Goal: Information Seeking & Learning: Find specific fact

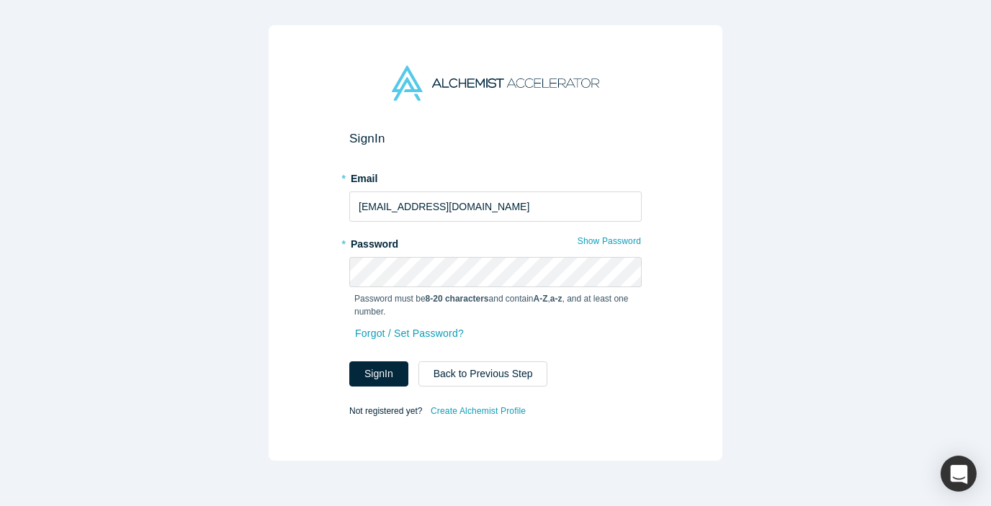
click at [349, 362] on button "Sign In" at bounding box center [378, 374] width 59 height 25
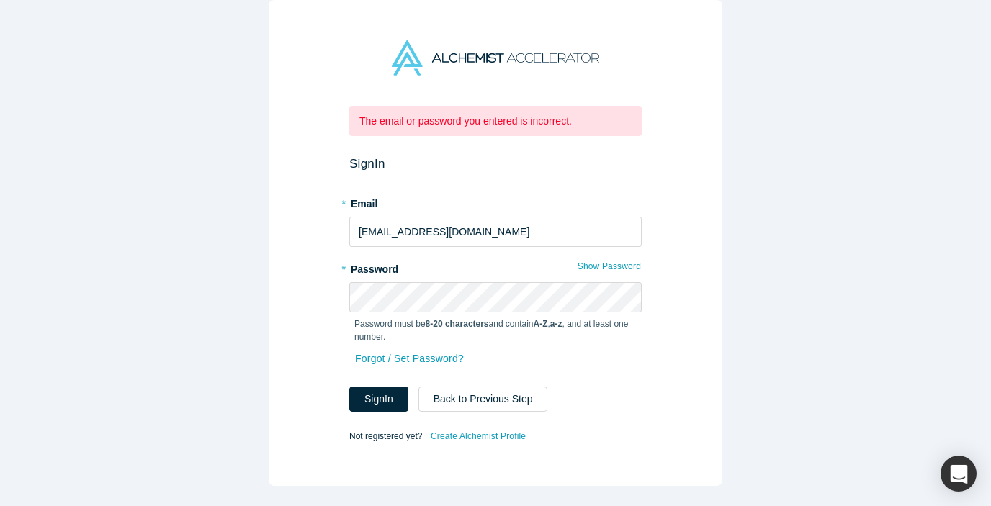
click at [340, 294] on div "The email or password you entered is incorrect. Sign In * Email [EMAIL_ADDRESS]…" at bounding box center [496, 243] width 454 height 486
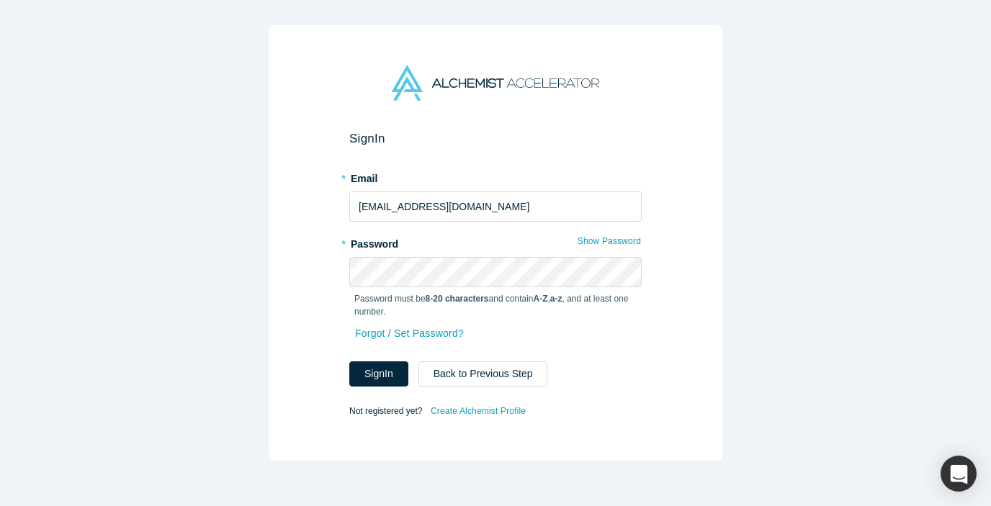
click at [349, 362] on button "Sign In" at bounding box center [378, 374] width 59 height 25
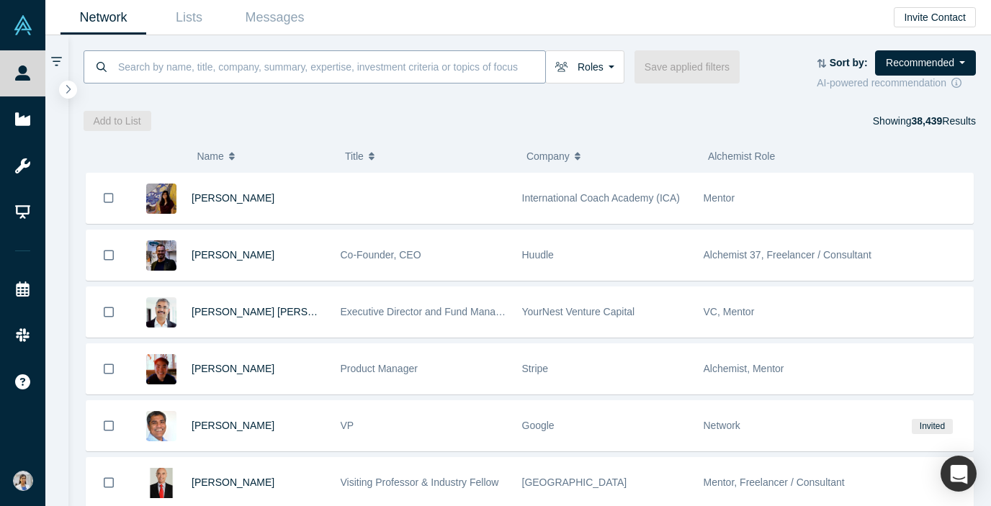
click at [393, 74] on input at bounding box center [331, 67] width 429 height 34
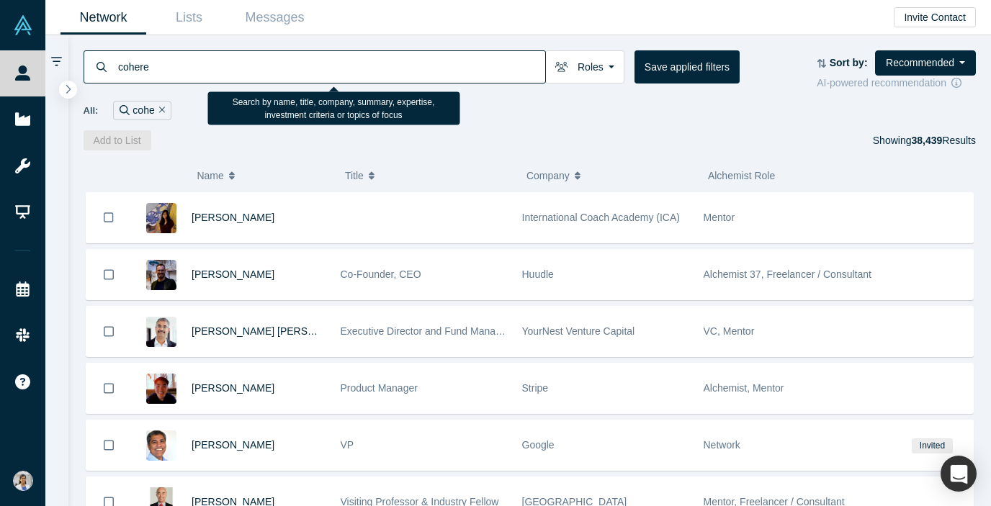
type input "cohere"
